Goal: Check status: Check status

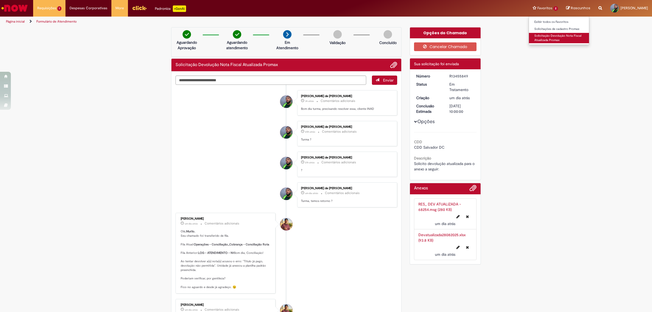
click at [537, 35] on link "Solicitação Devolução Nota Fiscal Atualizada Promax" at bounding box center [559, 38] width 60 height 10
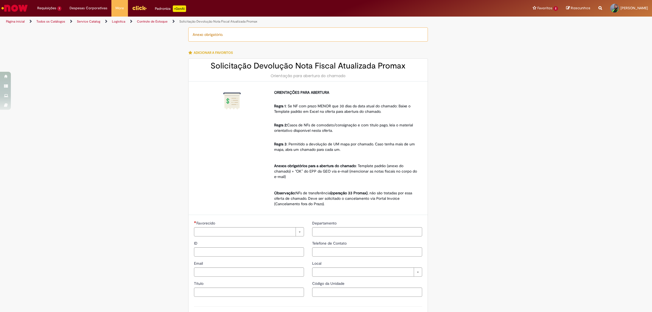
type input "********"
type input "**********"
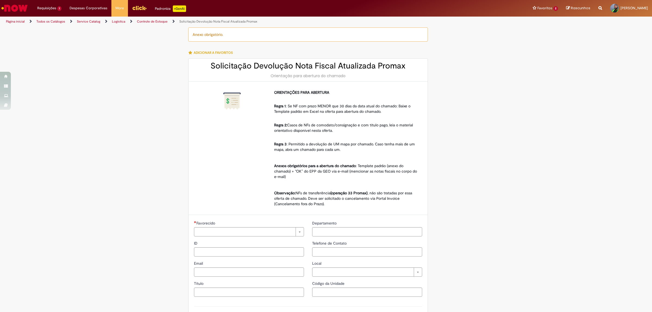
type input "****"
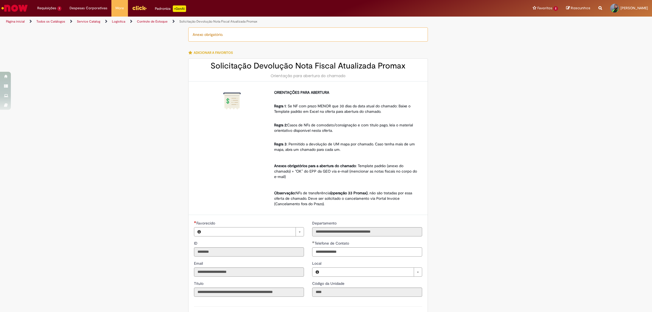
type input "**********"
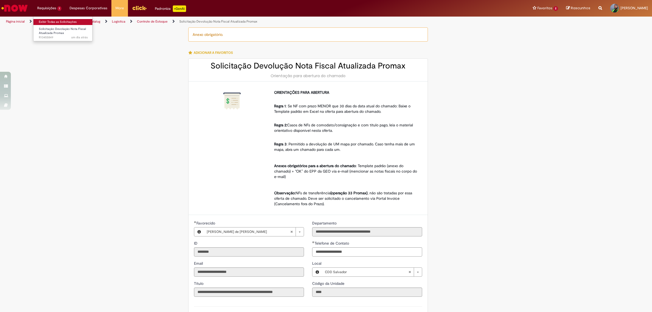
click at [71, 21] on link "Exibir Todas as Solicitações" at bounding box center [63, 22] width 60 height 6
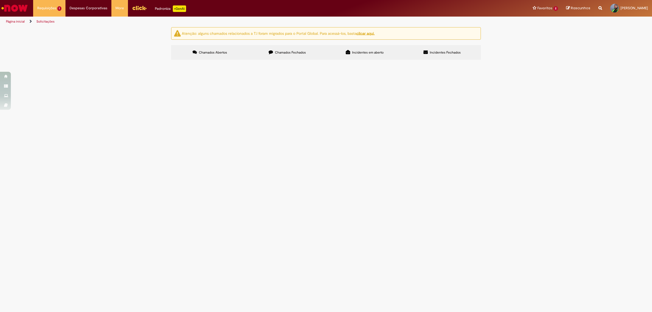
click at [0, 0] on span "Solicito devolução atualizada para o anexo a seguir:" at bounding box center [0, 0] width 0 height 0
click at [0, 0] on td "Solicito devolução atualizada para o anexo a seguir:" at bounding box center [0, 0] width 0 height 0
click at [0, 0] on img at bounding box center [0, 0] width 0 height 0
click at [0, 0] on span "R13455849" at bounding box center [0, 0] width 0 height 0
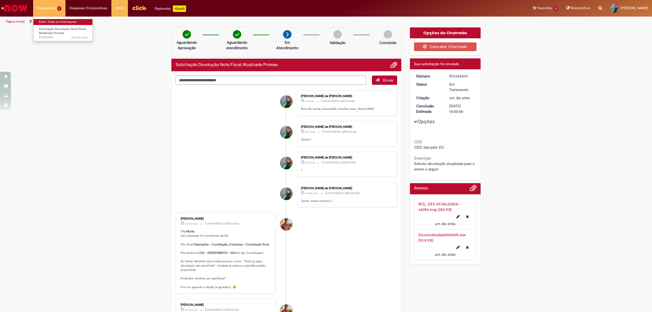
click at [73, 21] on link "Exibir Todas as Solicitações" at bounding box center [63, 22] width 60 height 6
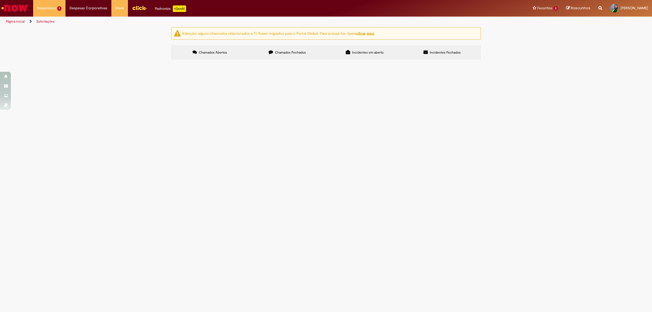
click at [307, 53] on label "Chamados Fechados" at bounding box center [287, 52] width 77 height 15
click at [383, 51] on label "Incidentes em aberto" at bounding box center [364, 52] width 77 height 15
click at [306, 52] on label "Chamados Fechados" at bounding box center [287, 52] width 77 height 15
click at [0, 0] on span "R13342113" at bounding box center [0, 0] width 0 height 0
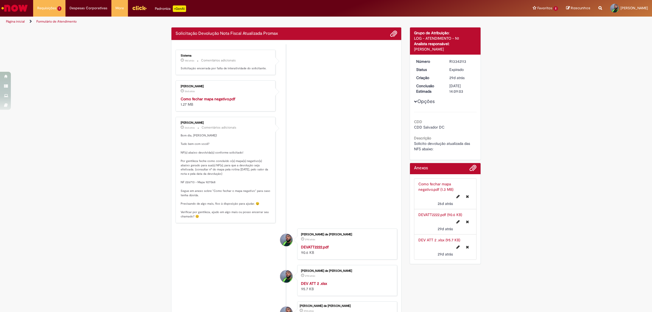
click at [188, 115] on ul "Sistema 18d atrás 18 dias atrás Comentários adicionais Solicitação encerrada po…" at bounding box center [287, 196] width 222 height 305
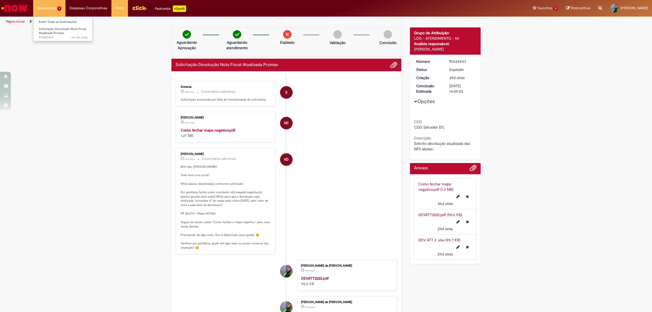
click at [48, 8] on li "Requisições 1 Exibir Todas as Solicitações Solicitação Devolução Nota Fiscal At…" at bounding box center [49, 8] width 32 height 16
click at [63, 21] on link "Exibir Todas as Solicitações" at bounding box center [63, 22] width 60 height 6
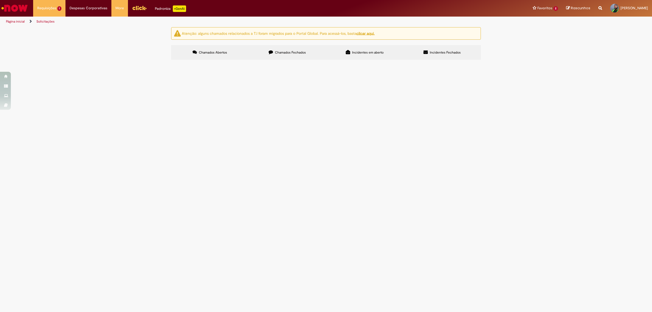
click at [306, 51] on label "Chamados Fechados" at bounding box center [287, 52] width 77 height 15
click at [0, 0] on span "R13410744" at bounding box center [0, 0] width 0 height 0
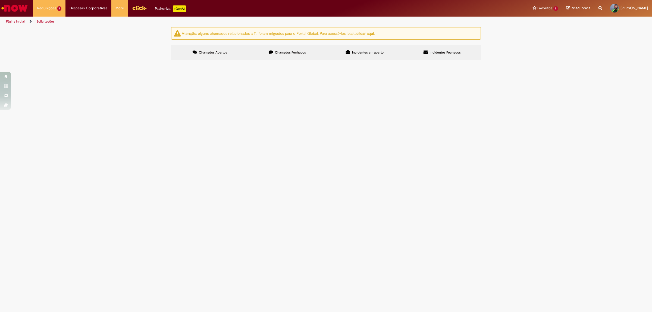
click at [536, 61] on div "Atenção: alguns chamados relacionados a T.I foram migrados para o Portal Global…" at bounding box center [326, 44] width 652 height 34
click at [0, 0] on td "R13410744" at bounding box center [0, 0] width 0 height 0
click at [0, 0] on span "R13410744" at bounding box center [0, 0] width 0 height 0
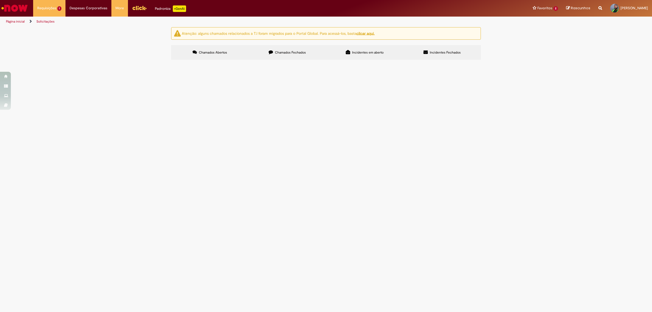
click at [0, 0] on span "R13410744" at bounding box center [0, 0] width 0 height 0
click at [0, 0] on img at bounding box center [0, 0] width 0 height 0
click at [0, 0] on span "Solucionado" at bounding box center [0, 0] width 0 height 0
click at [0, 0] on td "Boa tarde !! Solicito devolução atualizada para as NFs em anexo a seguir:" at bounding box center [0, 0] width 0 height 0
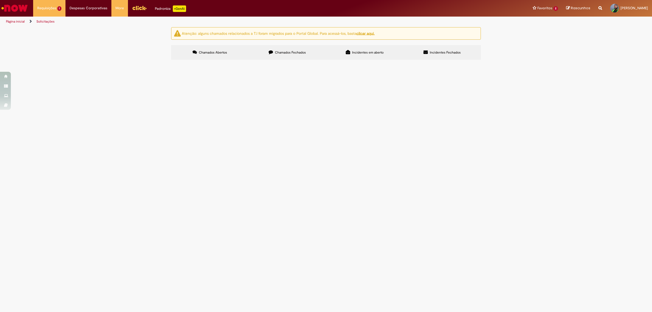
click at [0, 0] on span "Solicitação Devolução Nota Fiscal Atualizada Promax" at bounding box center [0, 0] width 0 height 0
click at [0, 0] on span "R13410744" at bounding box center [0, 0] width 0 height 0
click at [0, 0] on td "Solicitação Devolução Nota Fiscal Atualizada Promax" at bounding box center [0, 0] width 0 height 0
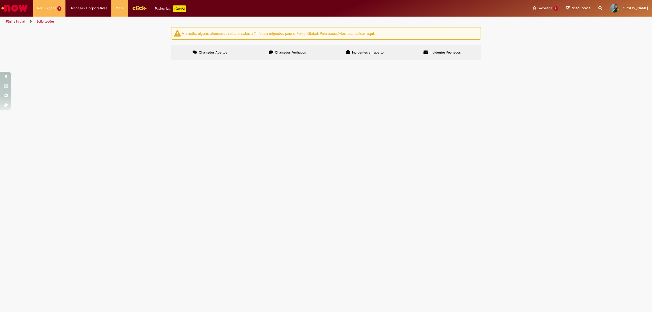
click at [0, 0] on td "Solicitação Devolução Nota Fiscal Atualizada Promax" at bounding box center [0, 0] width 0 height 0
click at [0, 0] on td "R13410744" at bounding box center [0, 0] width 0 height 0
click at [0, 0] on span "R13410744" at bounding box center [0, 0] width 0 height 0
click at [0, 0] on span "Solucionado" at bounding box center [0, 0] width 0 height 0
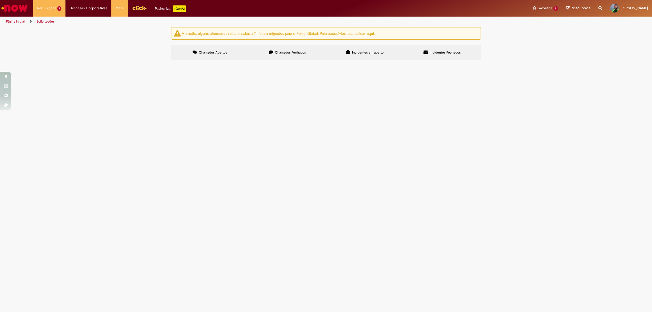
click at [0, 0] on td "23/08/2025 09:43:58" at bounding box center [0, 0] width 0 height 0
click at [0, 0] on span "23/08/2025 09:43:58" at bounding box center [0, 0] width 0 height 0
click at [0, 0] on span "11/08/2025 17:31:37" at bounding box center [0, 0] width 0 height 0
click at [216, 48] on label "Chamados Abertos" at bounding box center [209, 52] width 77 height 15
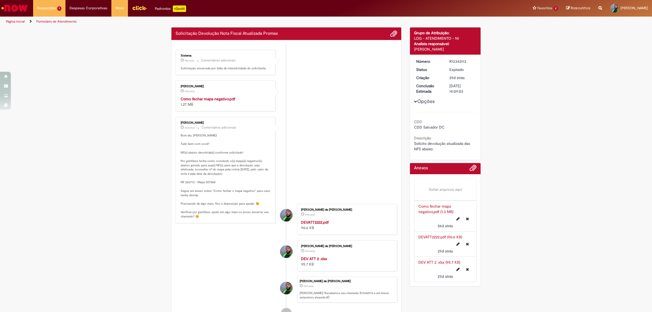
click at [266, 52] on div "Enviar Sistema 18d atrás 18 dias atrás Comentários adicionais Solicitação encer…" at bounding box center [286, 187] width 230 height 294
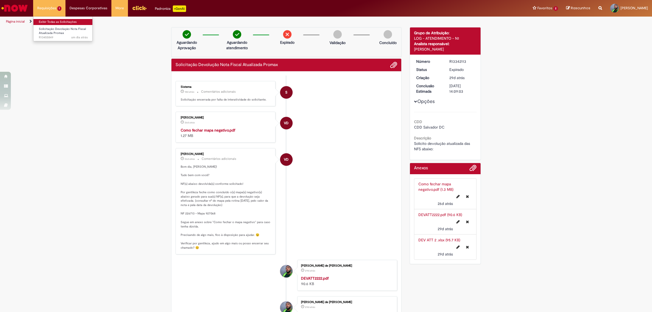
click at [63, 24] on link "Exibir Todas as Solicitações" at bounding box center [63, 22] width 60 height 6
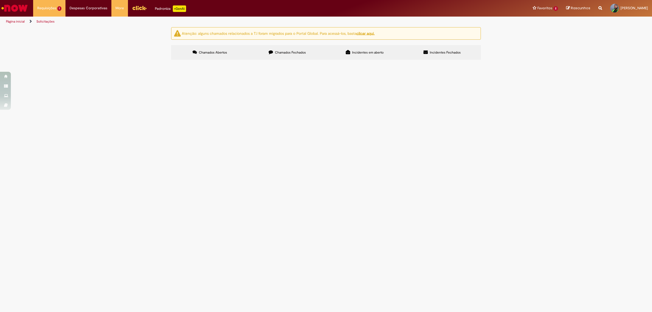
click at [306, 56] on label "Chamados Fechados" at bounding box center [287, 52] width 77 height 15
click at [0, 0] on td "R13410744" at bounding box center [0, 0] width 0 height 0
click at [0, 0] on span "R13410744" at bounding box center [0, 0] width 0 height 0
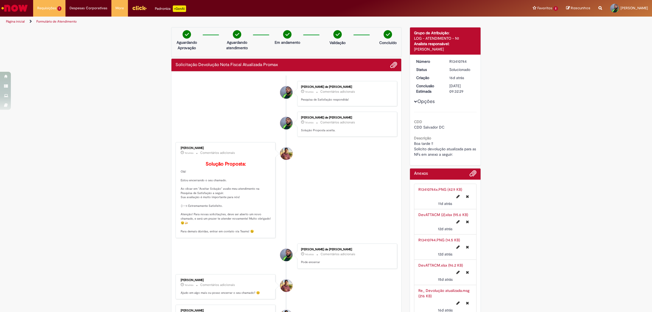
scroll to position [136, 0]
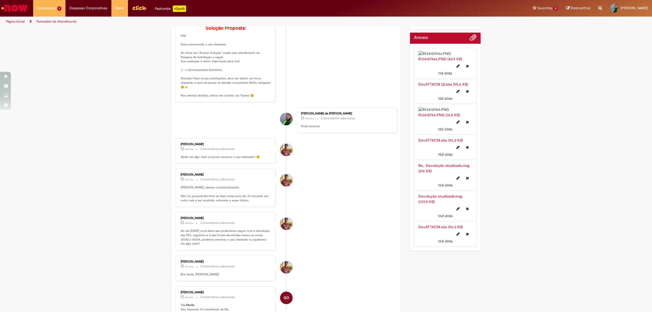
click at [442, 117] on link "R13410744.PNG (14.5 KB)" at bounding box center [440, 115] width 42 height 5
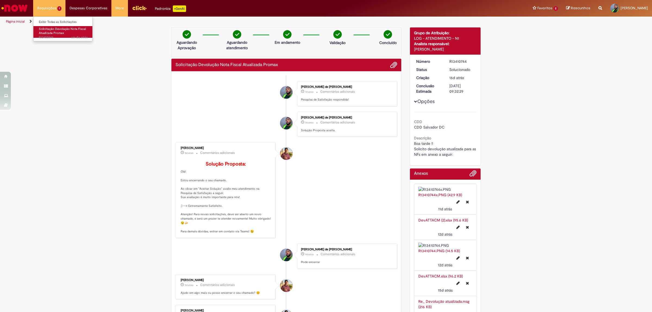
click at [61, 28] on span "Solicitação Devolução Nota Fiscal Atualizada Promax" at bounding box center [62, 31] width 47 height 8
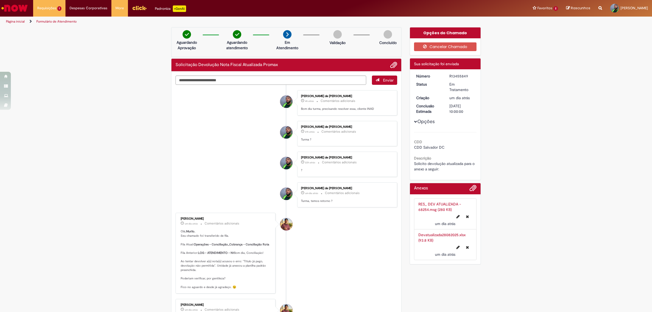
click at [291, 86] on ul "Murilo Henrique de Jesus Leitao 4h atrás 4 horas atrás Comentários adicionais B…" at bounding box center [287, 311] width 222 height 452
click at [300, 80] on textarea "Digite sua mensagem aqui..." at bounding box center [271, 81] width 191 height 10
type textarea "*******"
